Goal: Task Accomplishment & Management: Manage account settings

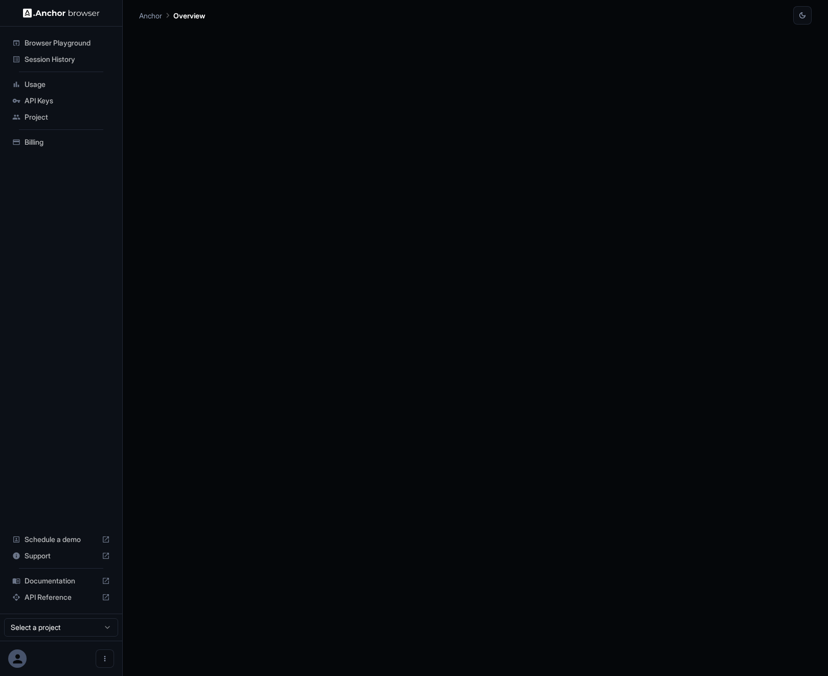
click at [42, 84] on span "Usage" at bounding box center [67, 84] width 85 height 10
click at [49, 84] on span "Usage" at bounding box center [67, 84] width 85 height 10
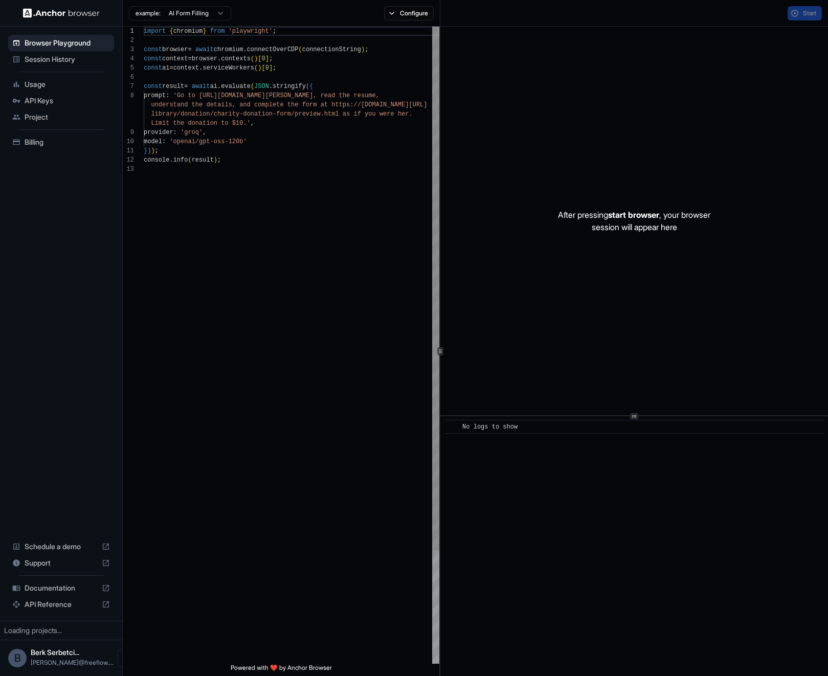
scroll to position [64, 0]
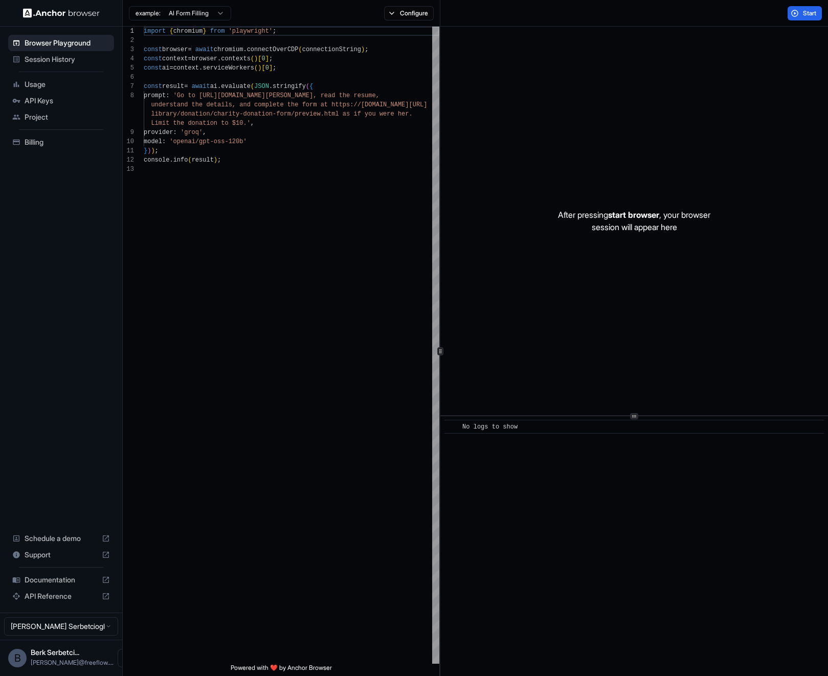
click at [49, 84] on span "Usage" at bounding box center [67, 84] width 85 height 10
